Goal: Information Seeking & Learning: Find specific page/section

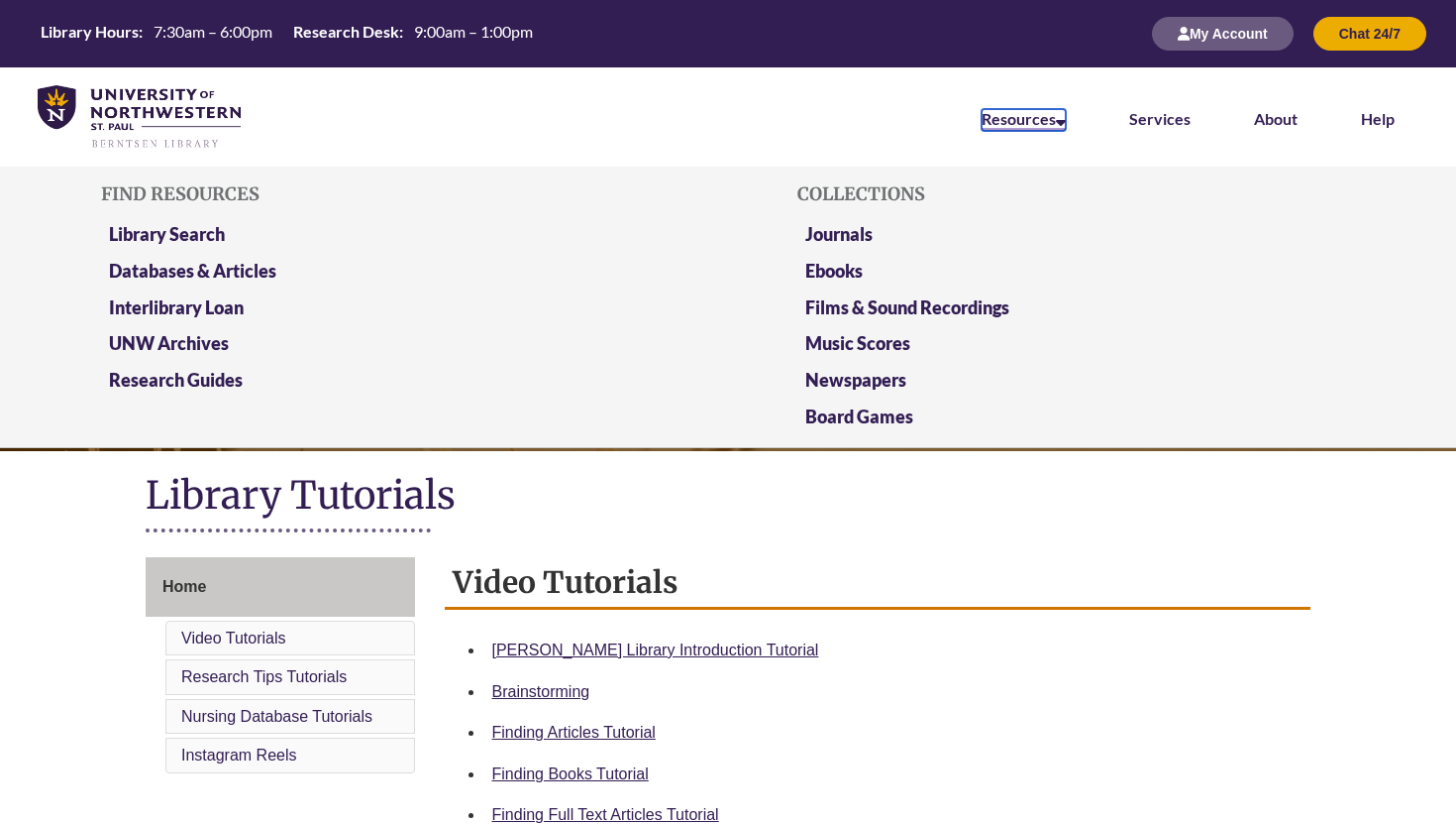
click at [1012, 128] on link "Resources" at bounding box center [1024, 120] width 84 height 22
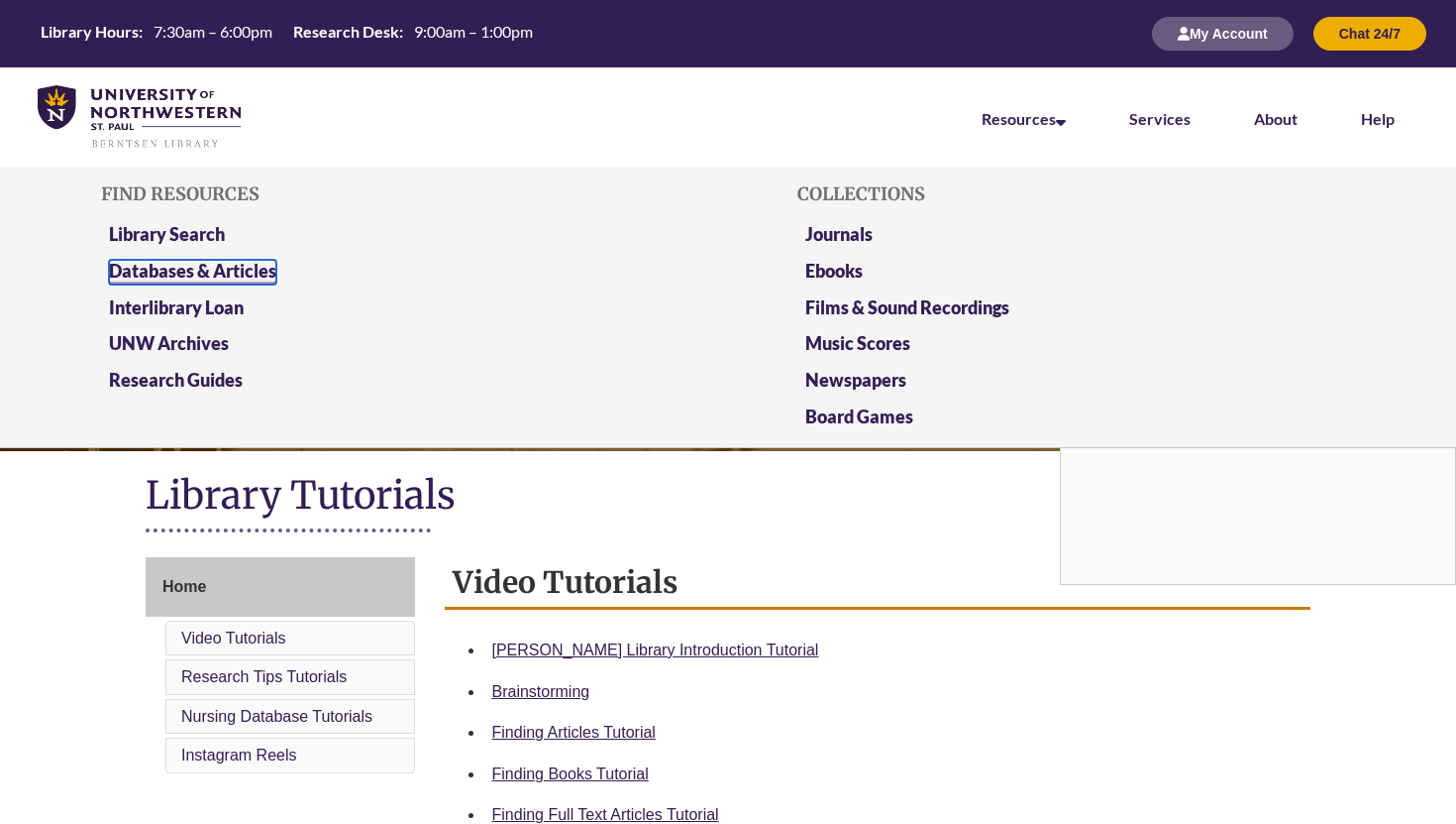
click at [197, 273] on link "Databases & Articles" at bounding box center [192, 272] width 168 height 25
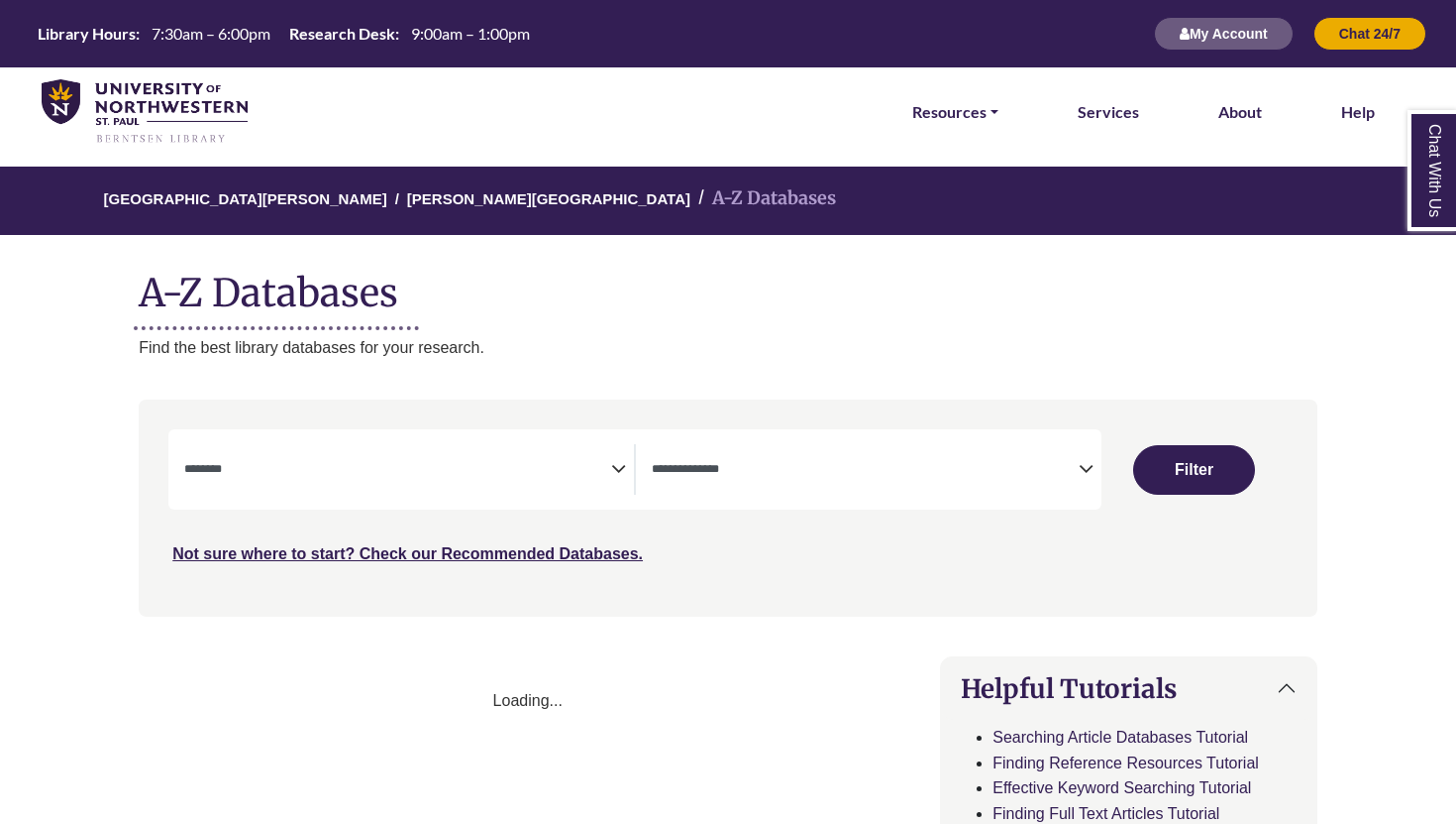
select select "Database Subject Filter"
select select "Database Types Filter"
select select "Database Subject Filter"
select select "Database Types Filter"
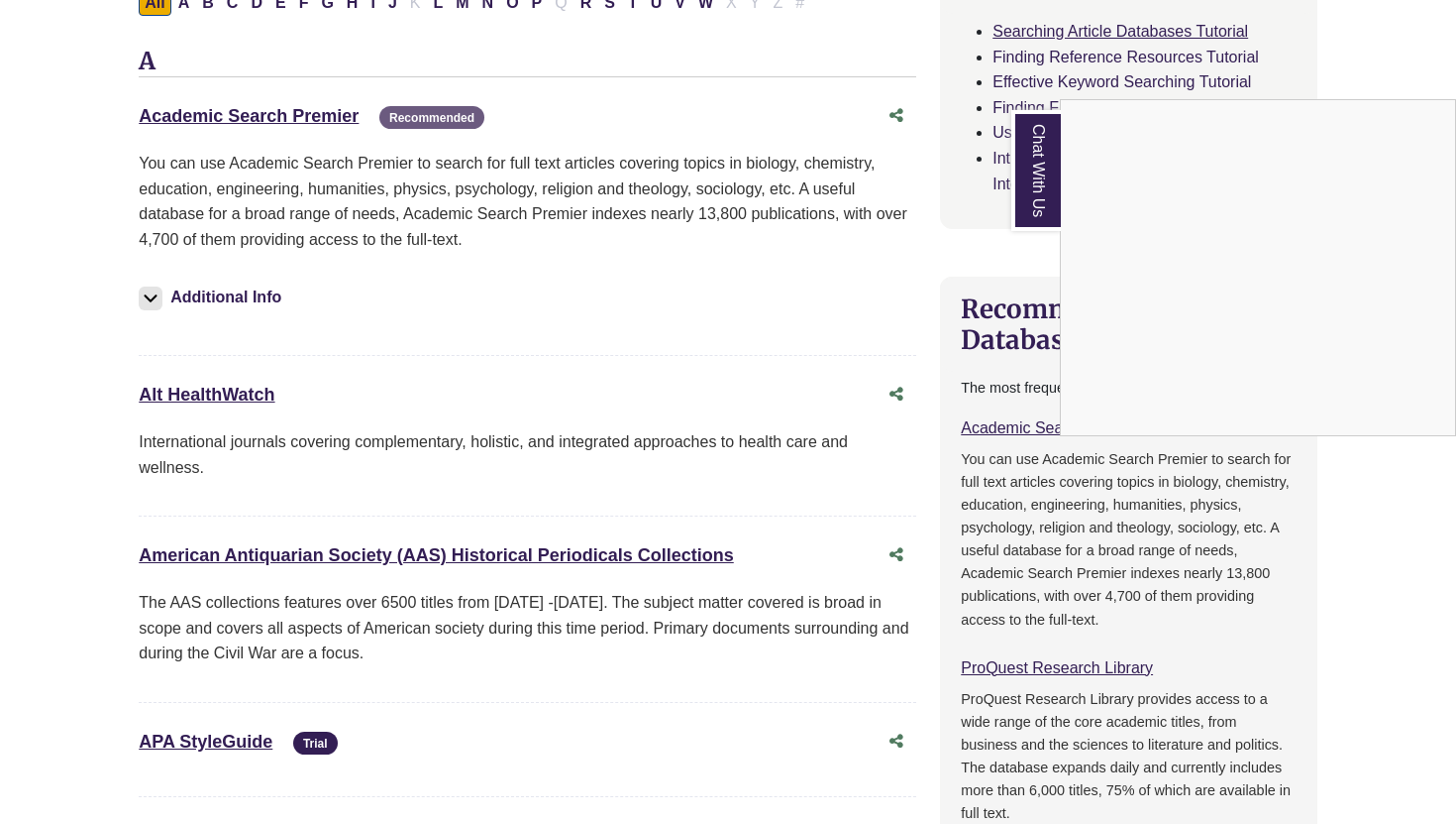
scroll to position [714, 0]
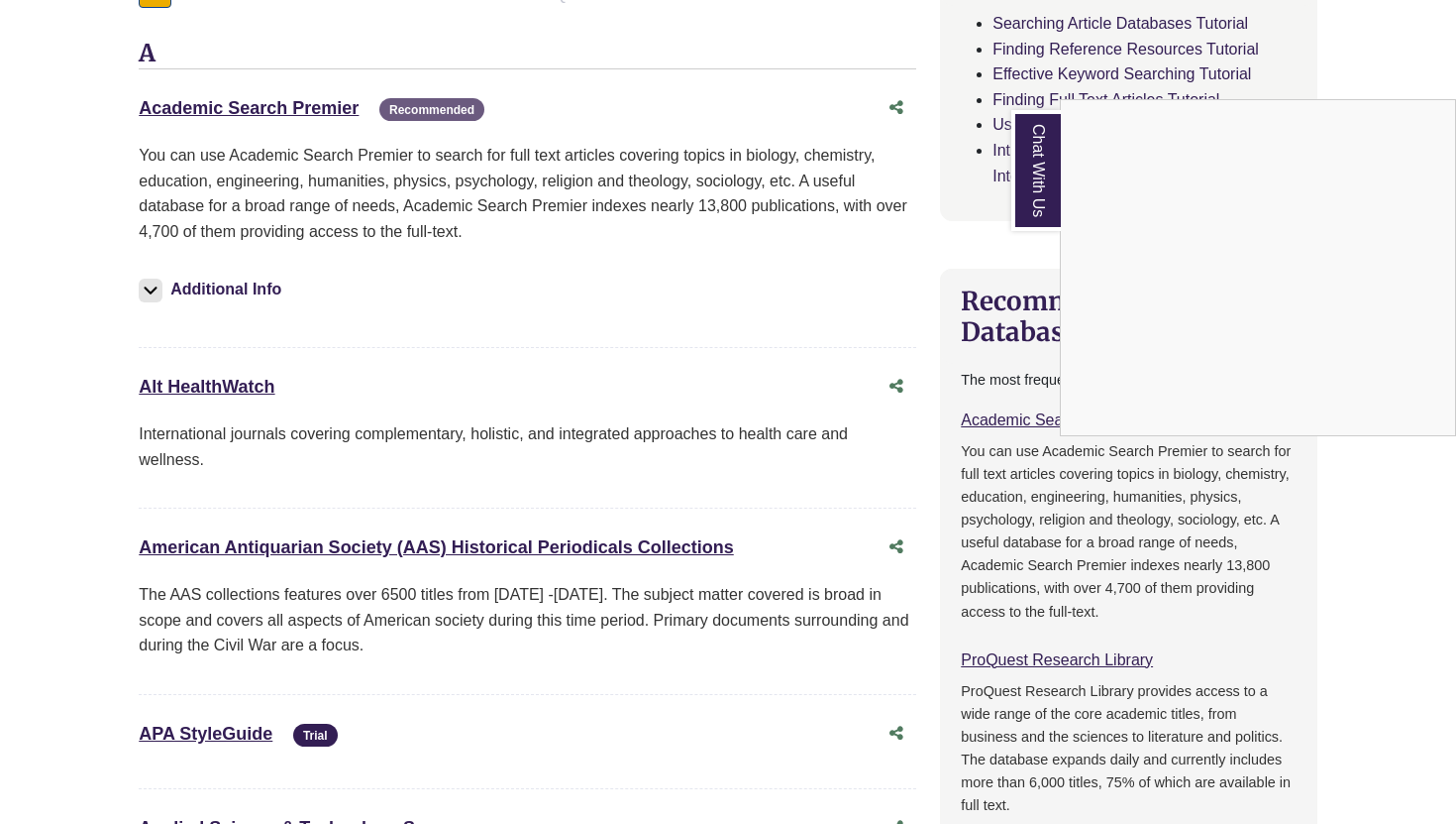
click at [1098, 659] on div "Chat With Us" at bounding box center [728, 412] width 1456 height 824
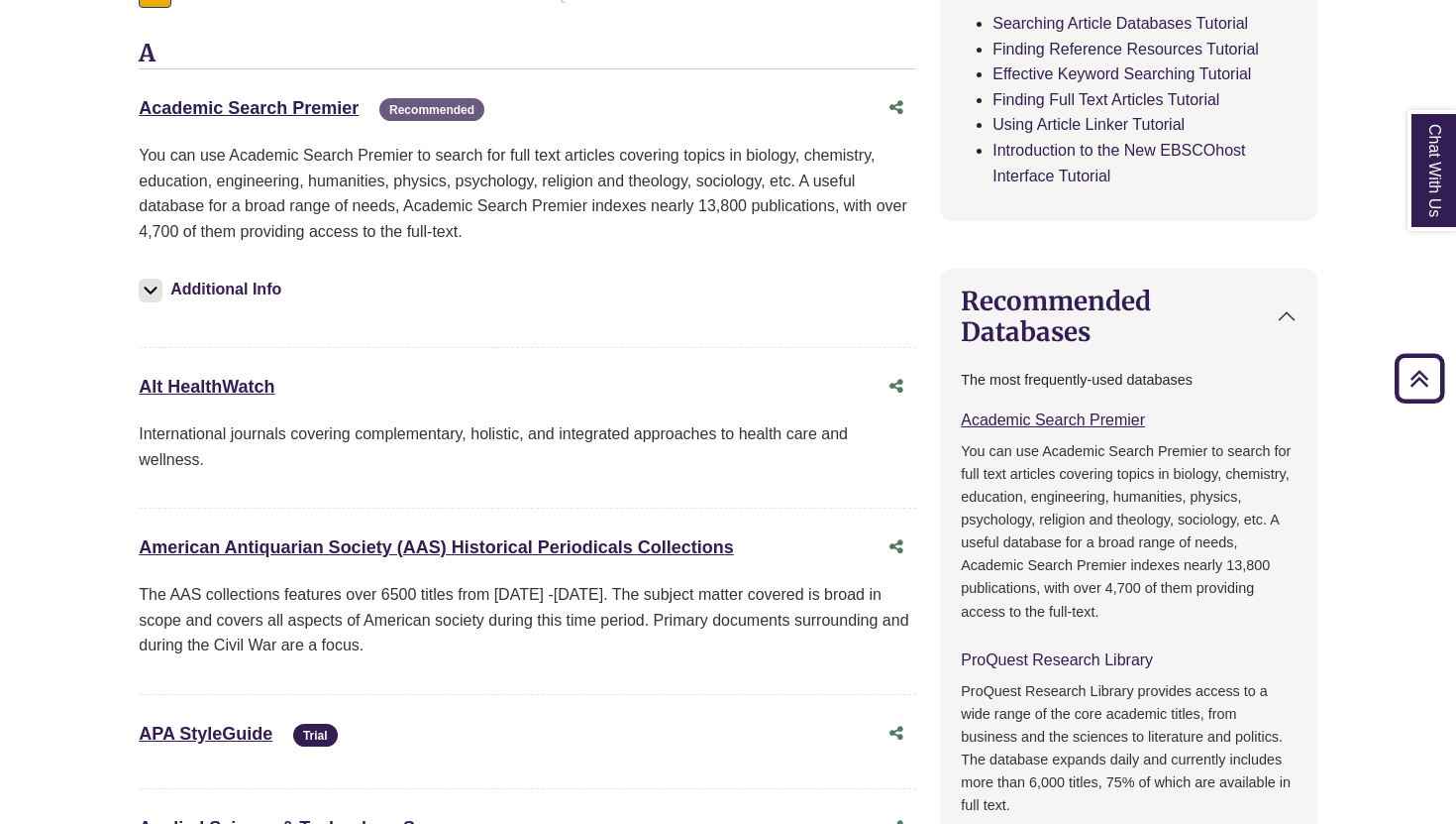
click at [1089, 651] on link "ProQuest Research Library This link opens in a new window" at bounding box center [1058, 659] width 192 height 17
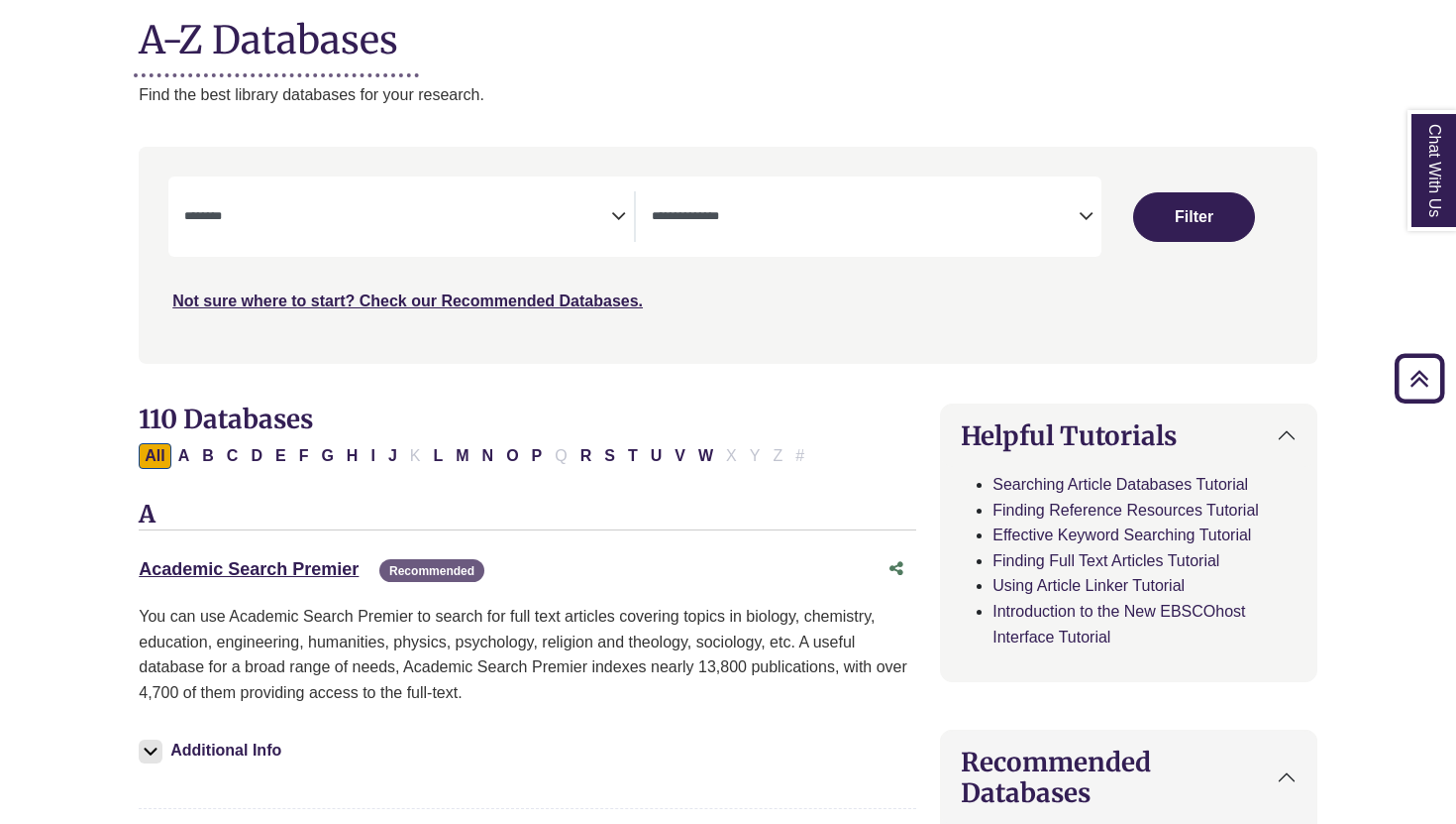
scroll to position [0, 0]
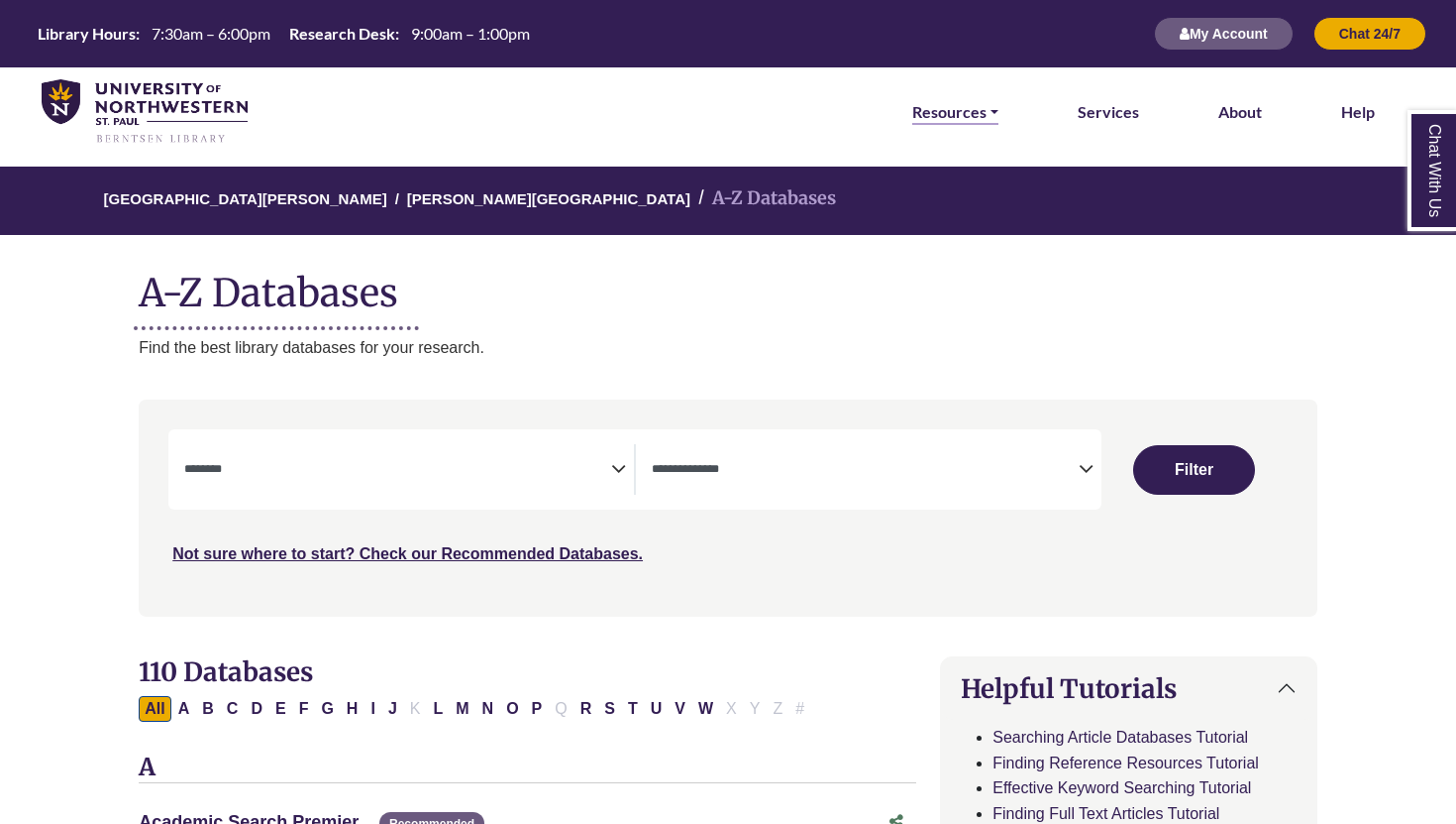
click at [937, 111] on link "Resources" at bounding box center [955, 112] width 86 height 26
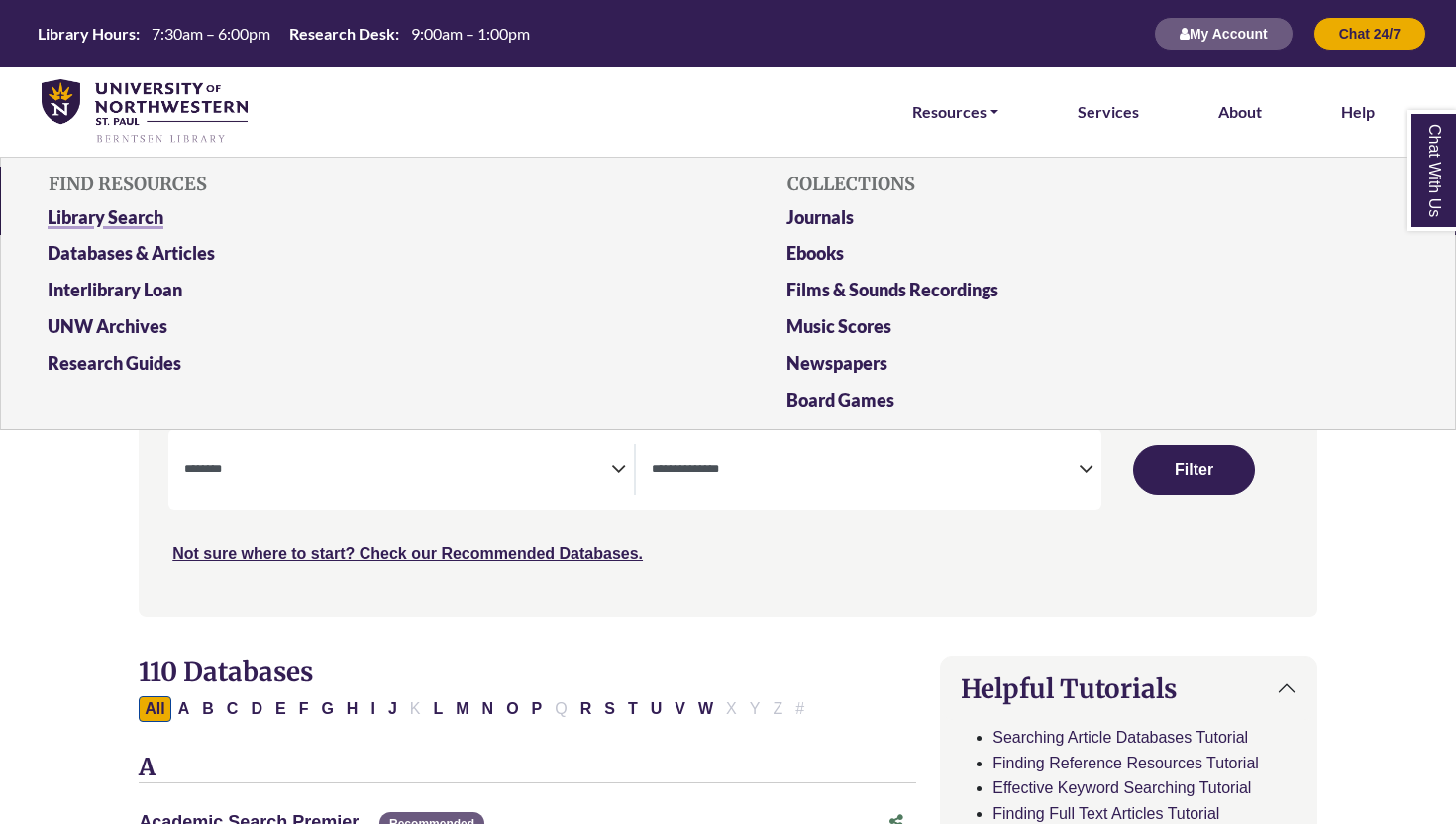
click at [158, 207] on link "Library Search" at bounding box center [359, 221] width 652 height 37
